Goal: Task Accomplishment & Management: Use online tool/utility

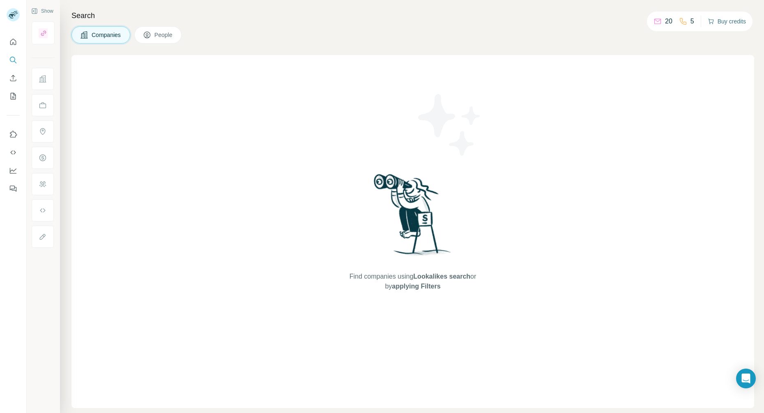
click at [720, 20] on button "Buy credits" at bounding box center [726, 21] width 38 height 11
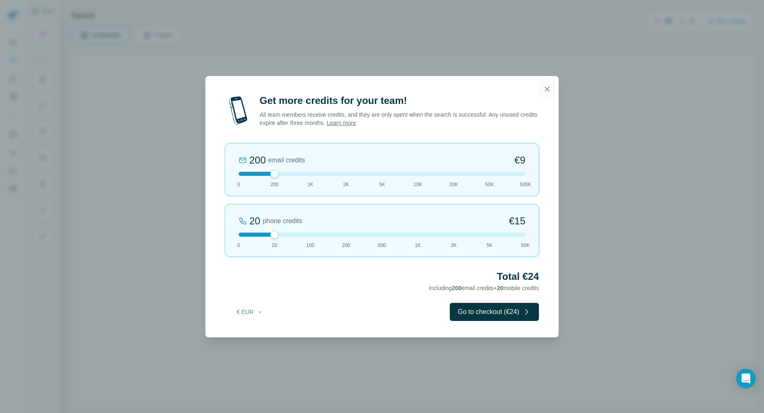
click at [547, 86] on icon "button" at bounding box center [547, 89] width 8 height 8
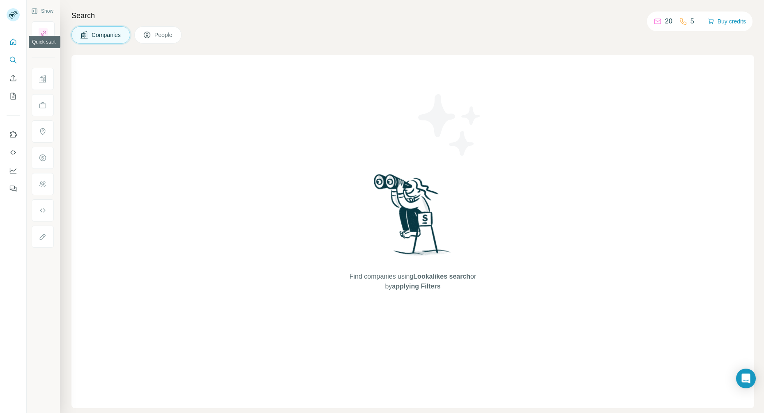
click at [11, 44] on icon "Quick start" at bounding box center [13, 42] width 6 height 6
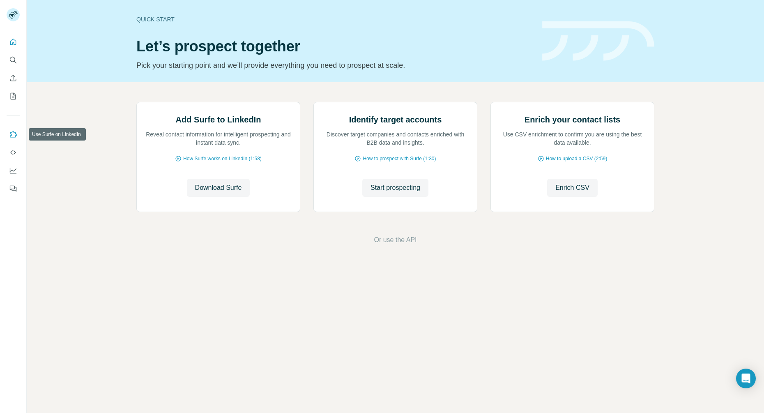
click at [15, 137] on icon "Use Surfe on LinkedIn" at bounding box center [13, 134] width 7 height 7
click at [9, 42] on icon "Quick start" at bounding box center [13, 42] width 8 height 8
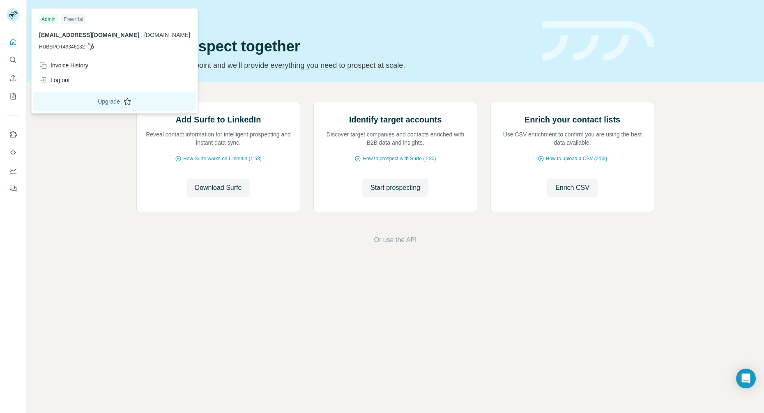
click at [71, 101] on button "Upgrade" at bounding box center [114, 102] width 163 height 20
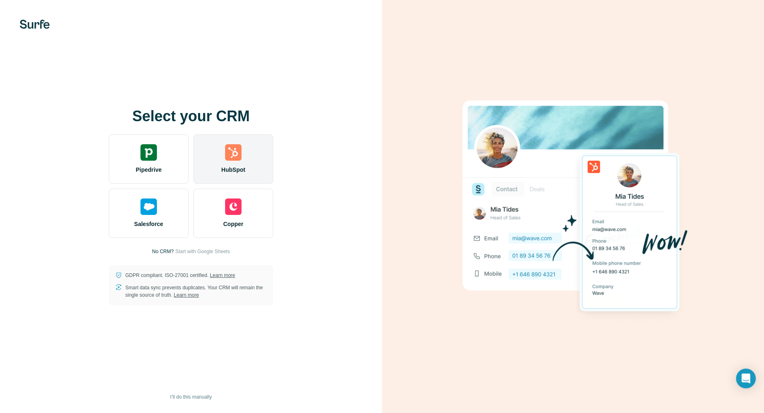
click at [227, 163] on div "HubSpot" at bounding box center [233, 158] width 80 height 49
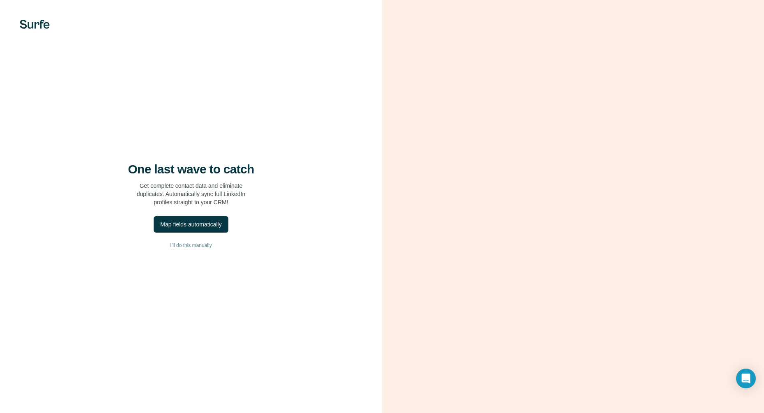
click at [195, 224] on div "Map fields automatically" at bounding box center [190, 224] width 61 height 8
